Goal: Navigation & Orientation: Find specific page/section

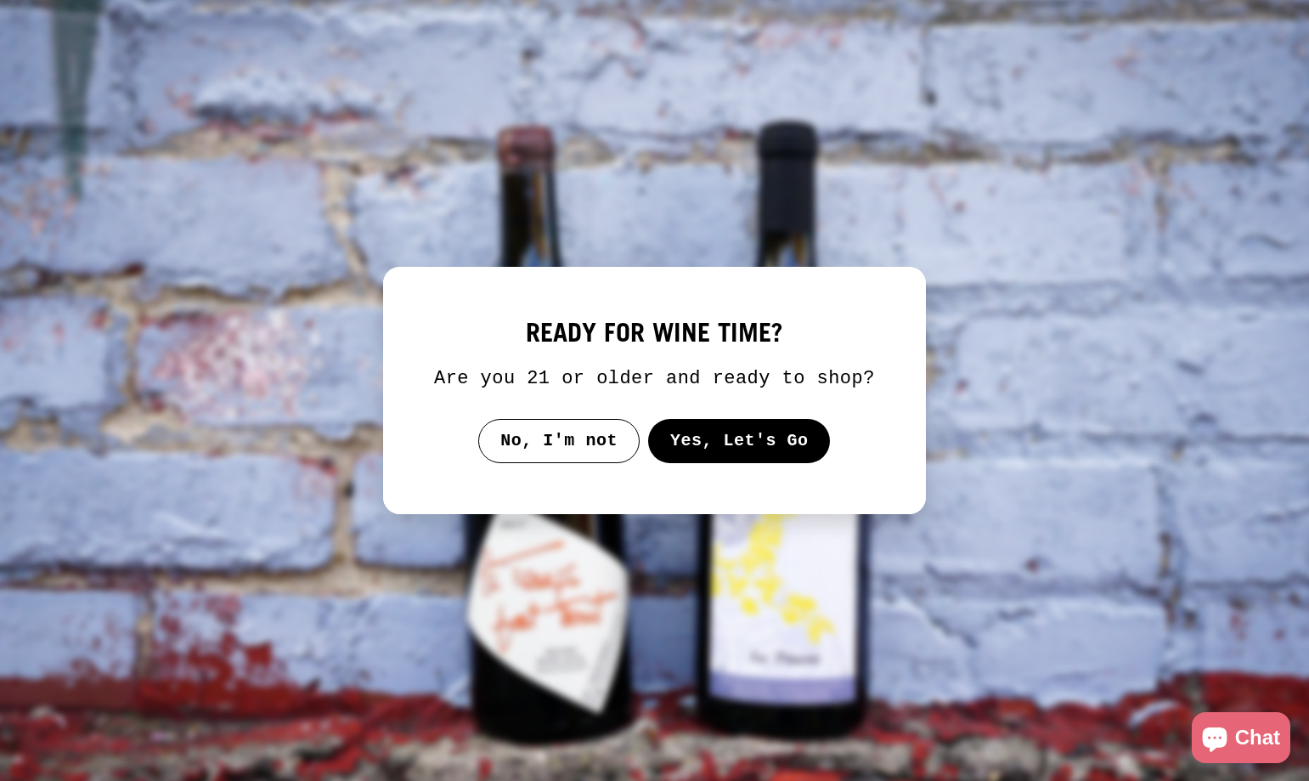
click at [701, 435] on button "Yes, Let's Go" at bounding box center [739, 441] width 183 height 44
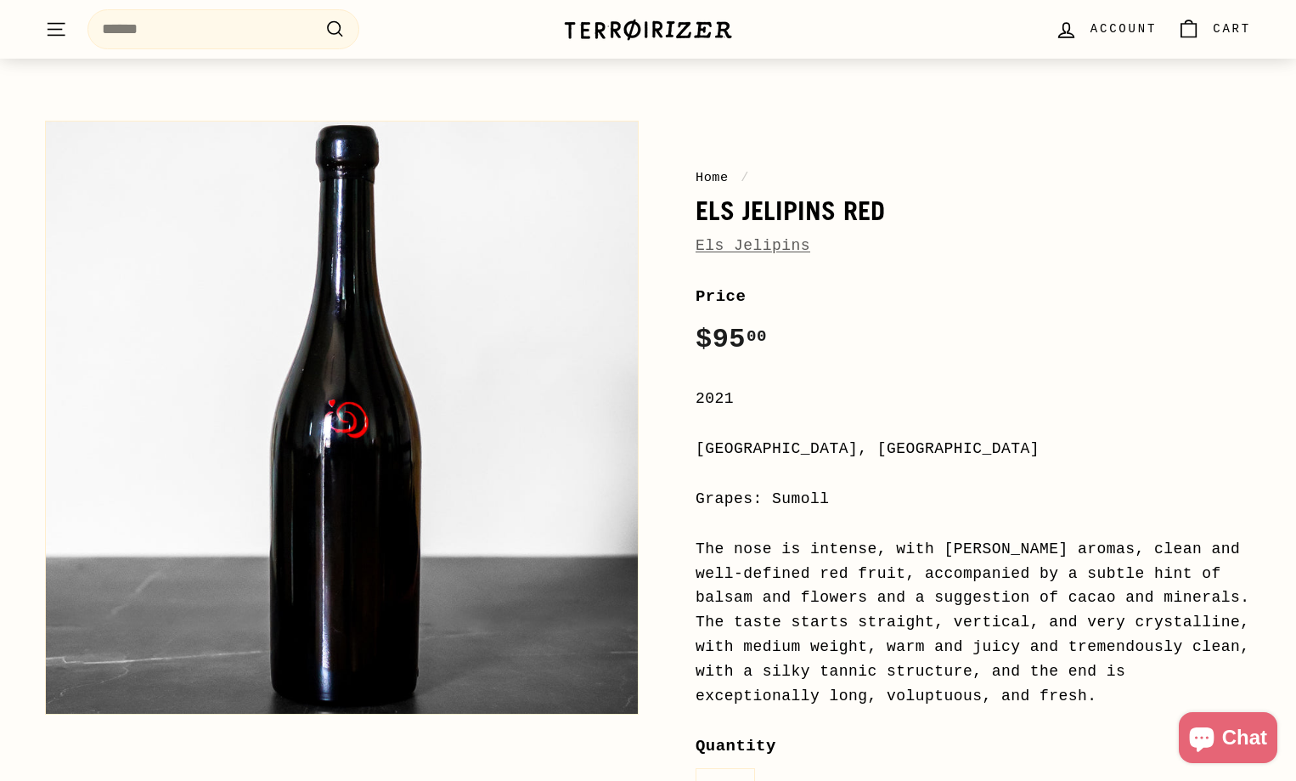
scroll to position [85, 0]
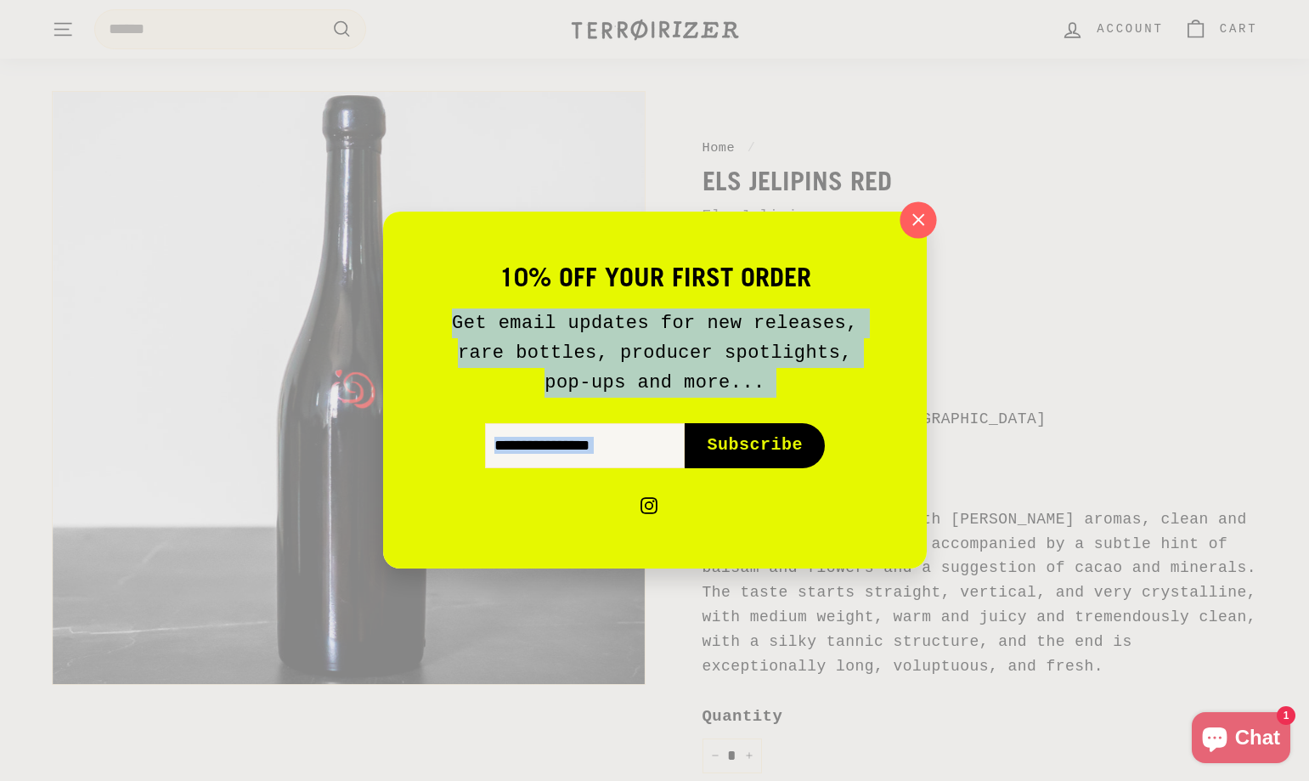
click at [908, 234] on div "10% off your first order Get email updates for new releases, rare bottles, prod…" at bounding box center [655, 390] width 544 height 357
click at [920, 223] on icon "button" at bounding box center [919, 220] width 24 height 24
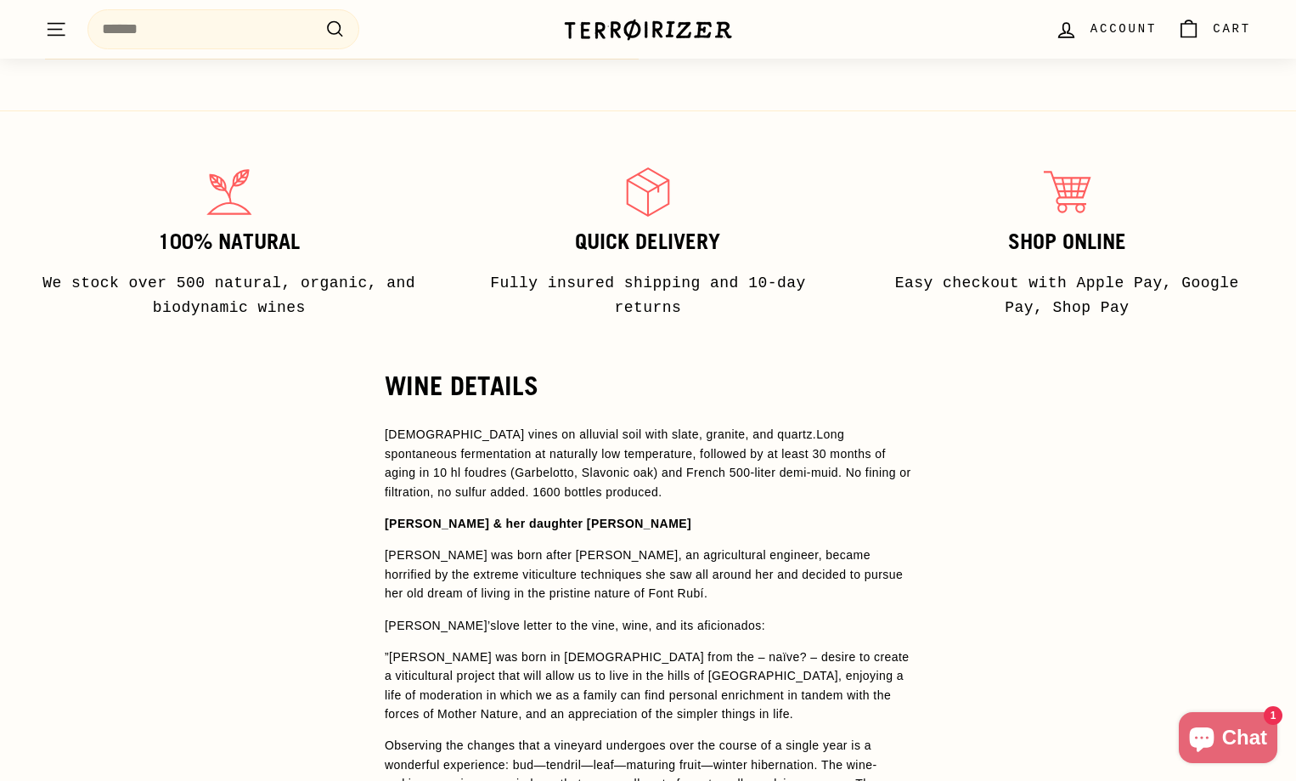
scroll to position [765, 0]
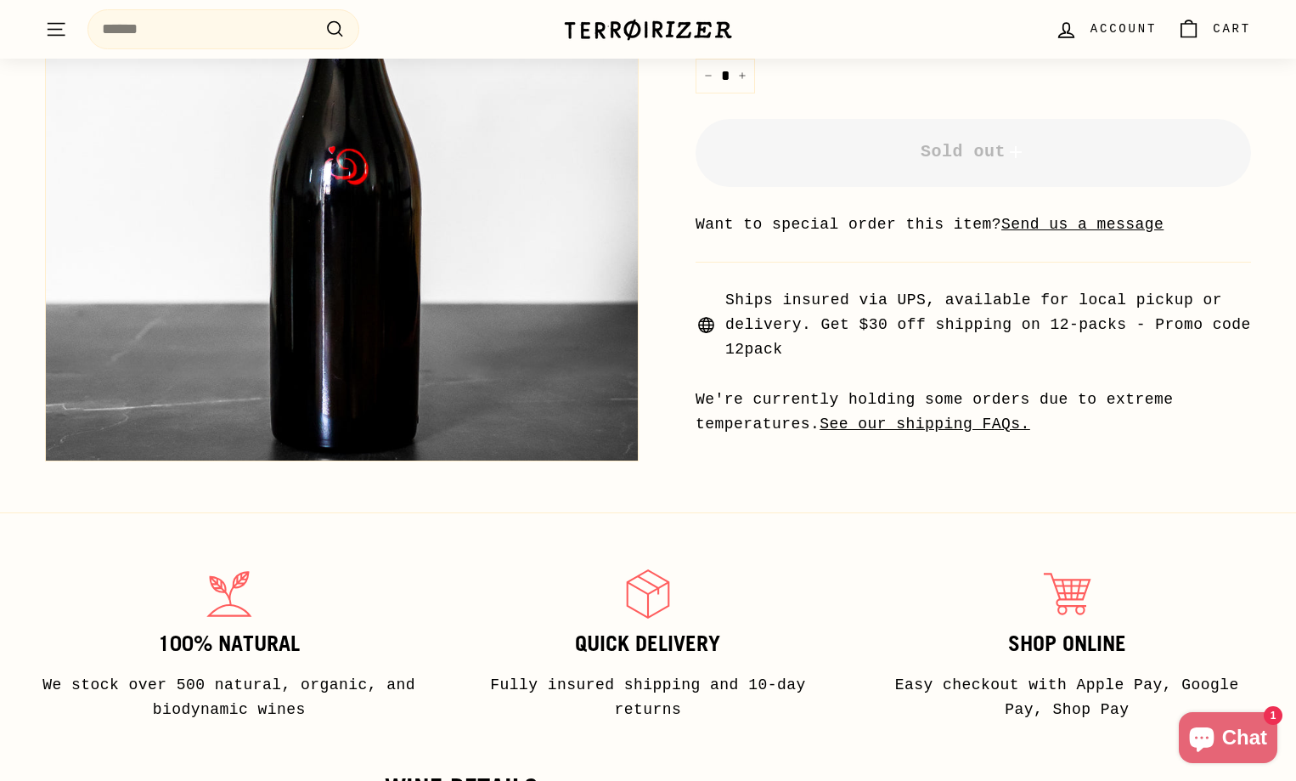
click at [1072, 589] on icon at bounding box center [1071, 593] width 37 height 26
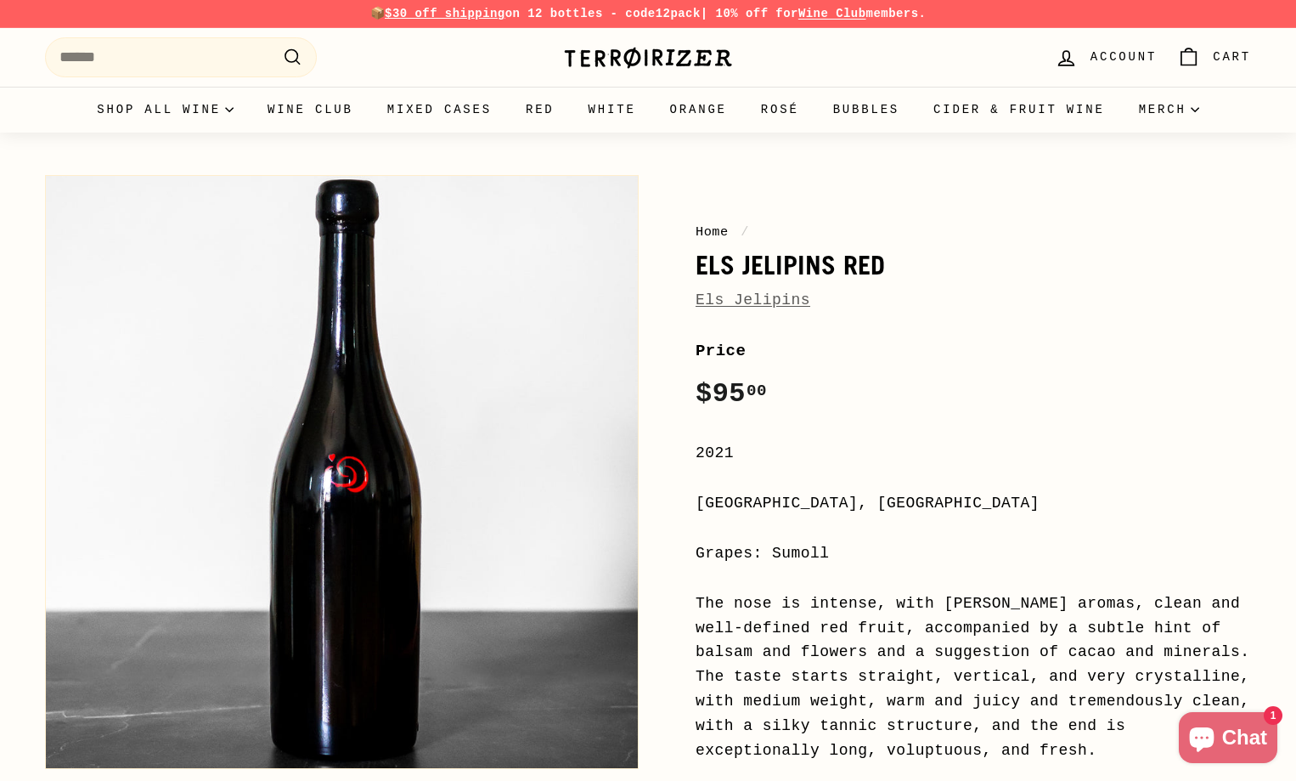
scroll to position [0, 0]
click at [602, 43] on div "Terroirizer" at bounding box center [648, 58] width 170 height 41
click at [605, 59] on img at bounding box center [648, 59] width 170 height 24
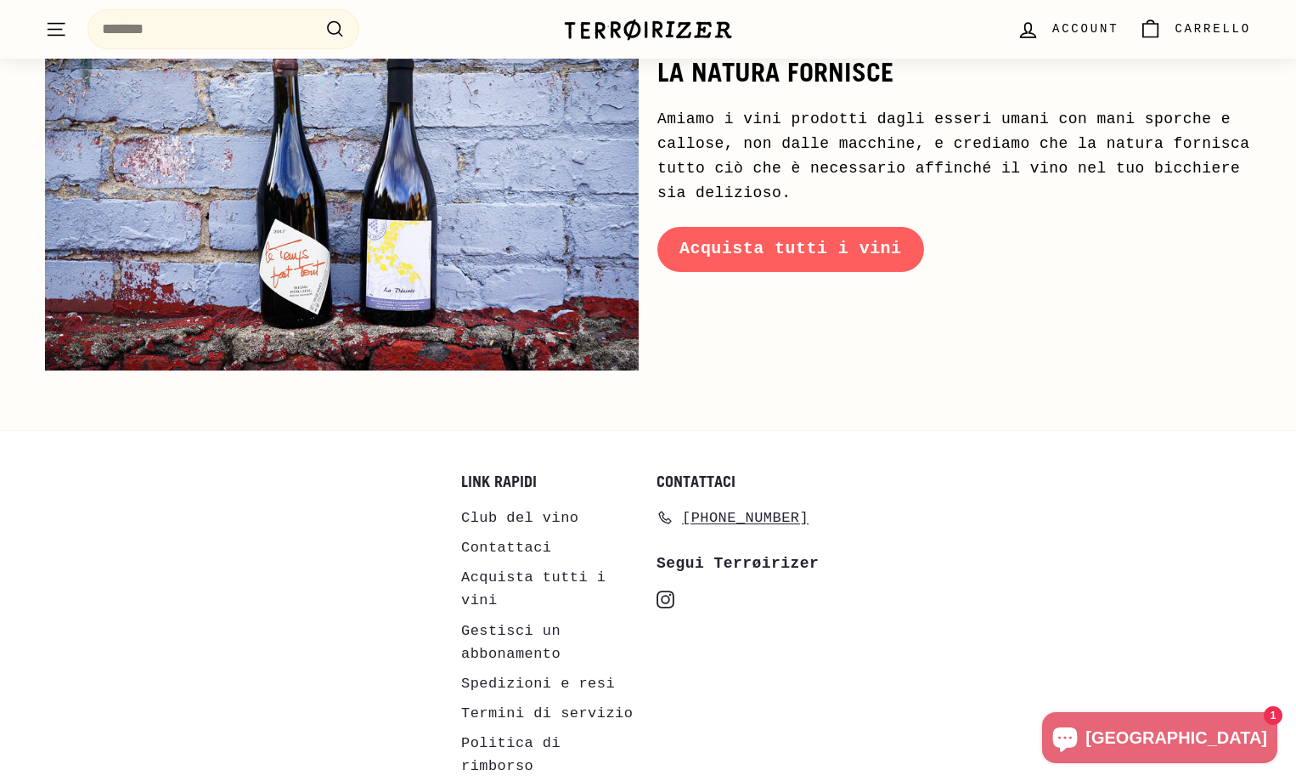
scroll to position [8267, 0]
click at [523, 539] on font "Contattaci" at bounding box center [506, 547] width 91 height 16
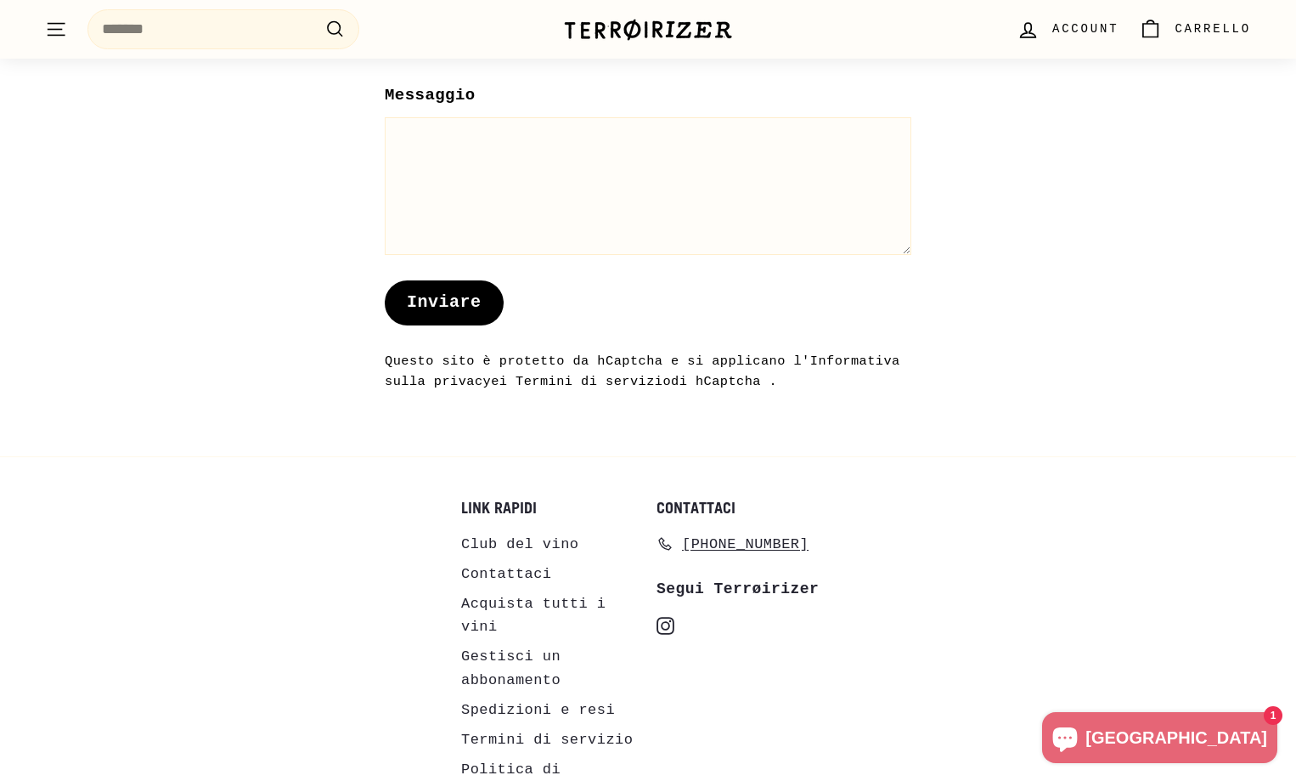
scroll to position [1690, 0]
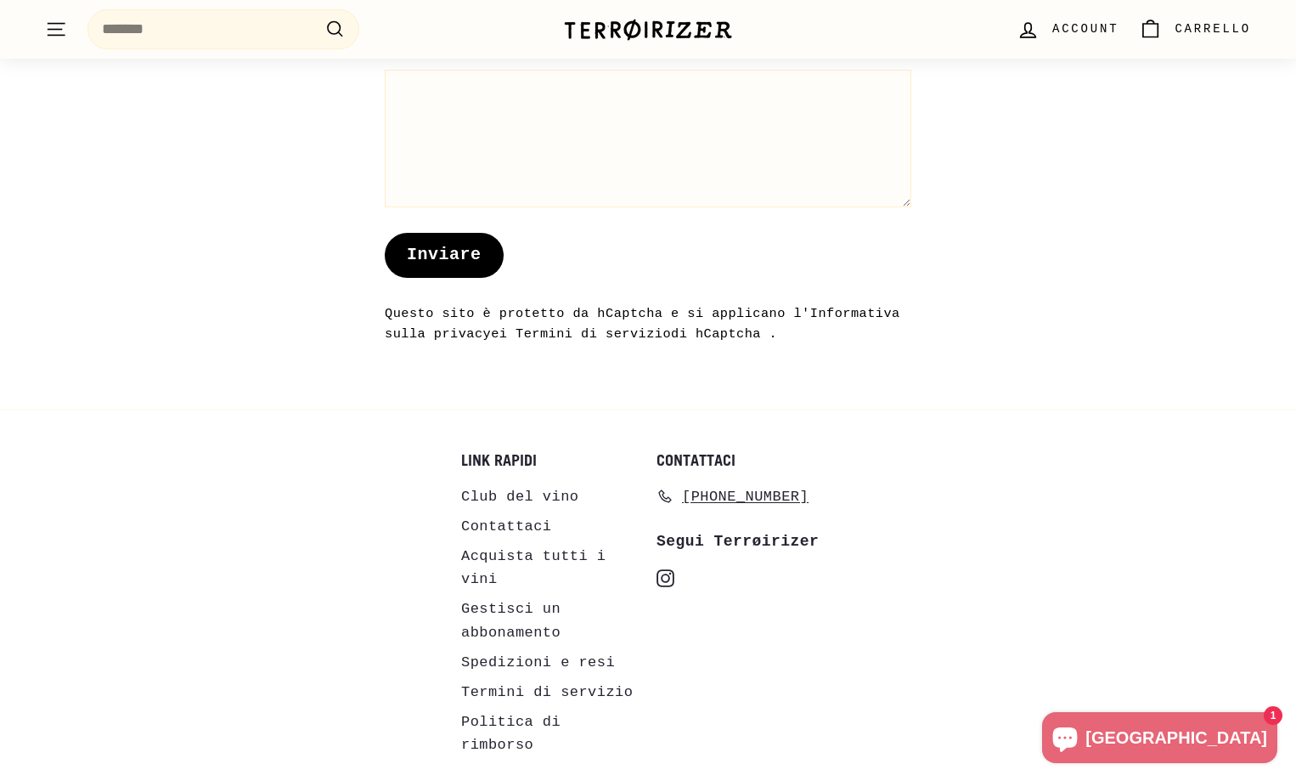
click at [526, 654] on font "Spedizioni e resi" at bounding box center [538, 662] width 154 height 16
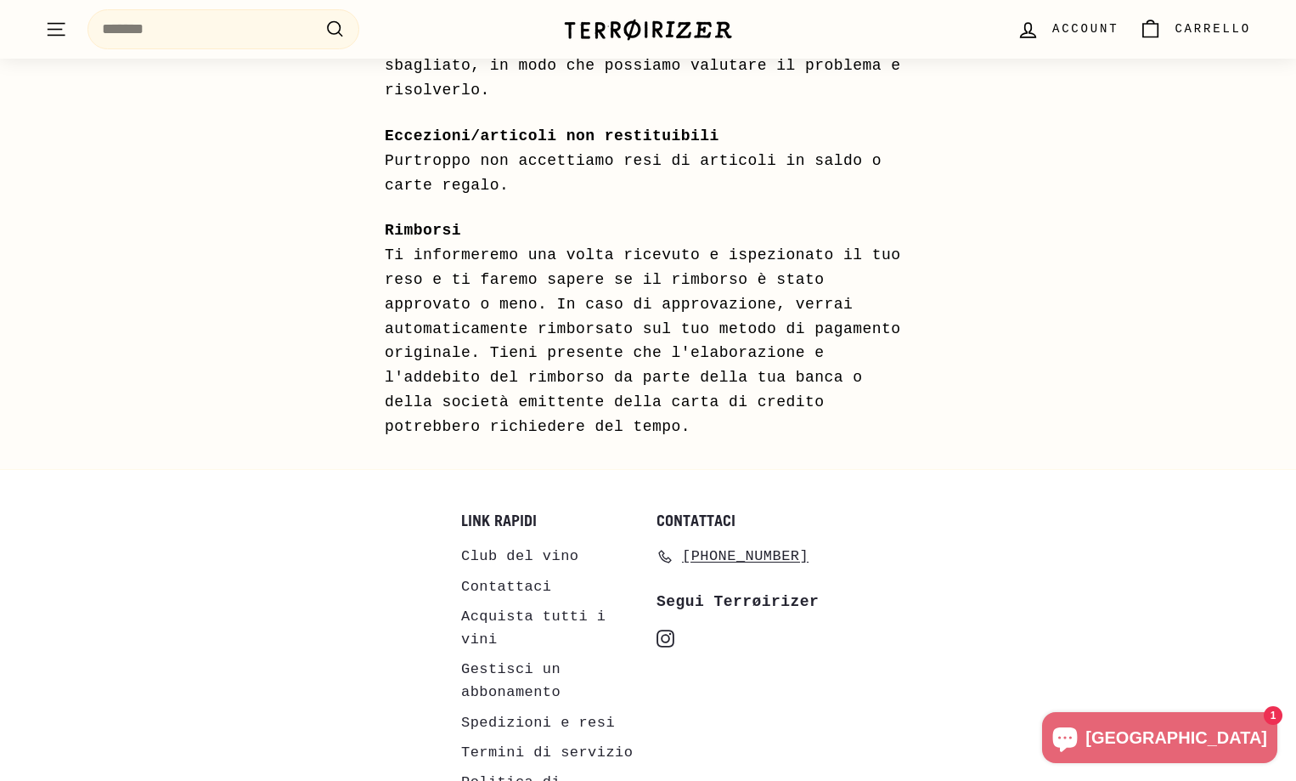
scroll to position [1793, 0]
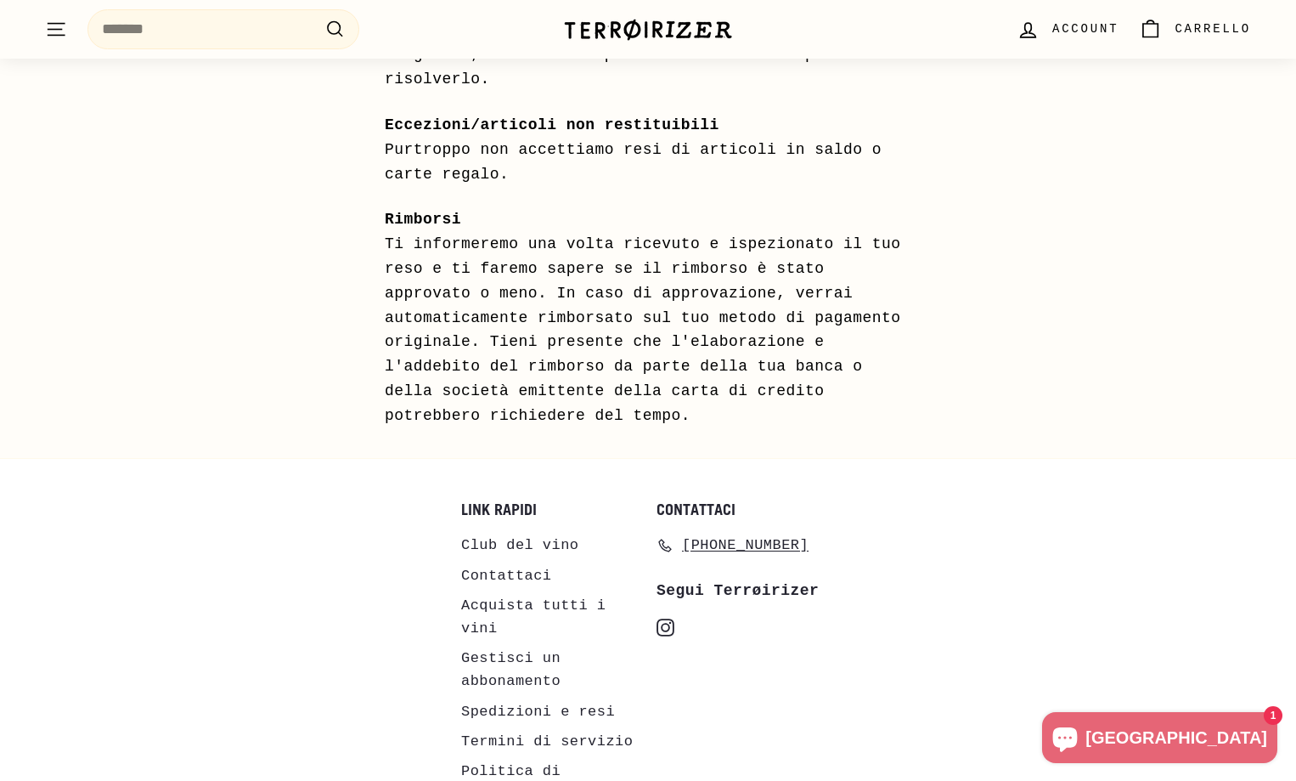
click at [523, 537] on font "Club del vino" at bounding box center [519, 545] width 117 height 16
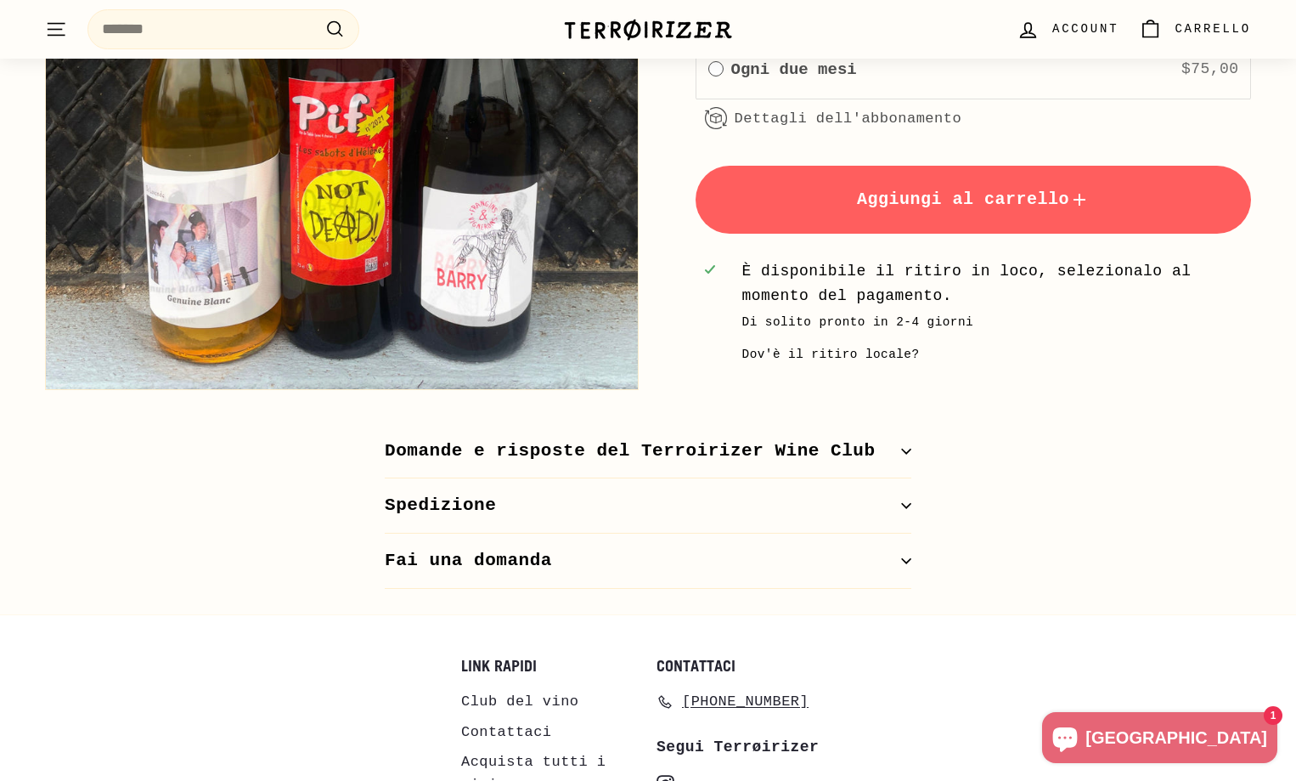
scroll to position [1010, 0]
